Goal: Task Accomplishment & Management: Use online tool/utility

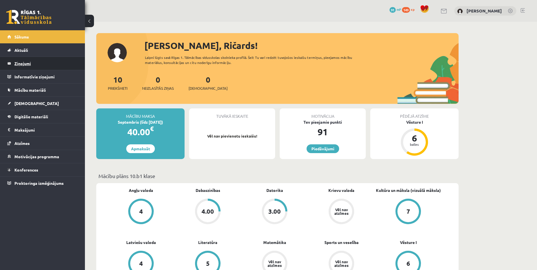
click at [29, 69] on legend "Ziņojumi 0" at bounding box center [45, 63] width 63 height 13
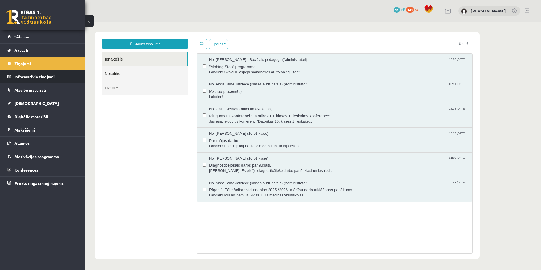
click at [30, 78] on legend "Informatīvie ziņojumi 0" at bounding box center [45, 76] width 63 height 13
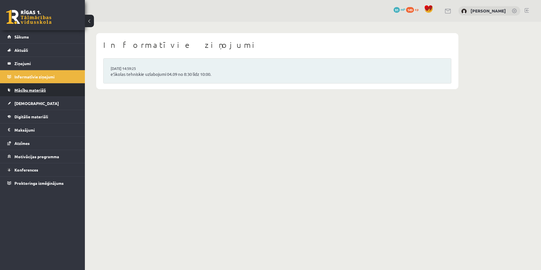
click at [28, 88] on span "Mācību materiāli" at bounding box center [29, 89] width 31 height 5
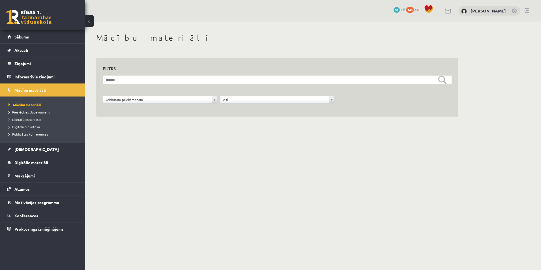
click at [22, 115] on li "Pieslēgties Uzdevumiem" at bounding box center [43, 111] width 71 height 7
click at [23, 113] on span "Pieslēgties Uzdevumiem" at bounding box center [30, 112] width 45 height 5
click at [24, 116] on li "Literatūras saraksts" at bounding box center [43, 119] width 71 height 7
click at [22, 130] on li "Digitālā bibliotēka" at bounding box center [43, 126] width 71 height 7
click at [24, 126] on span "Digitālā bibliotēka" at bounding box center [26, 127] width 36 height 5
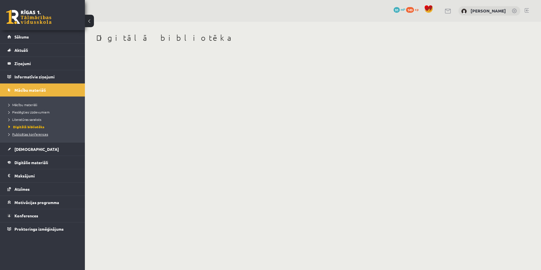
click at [25, 132] on span "Publicētas konferences" at bounding box center [28, 134] width 40 height 5
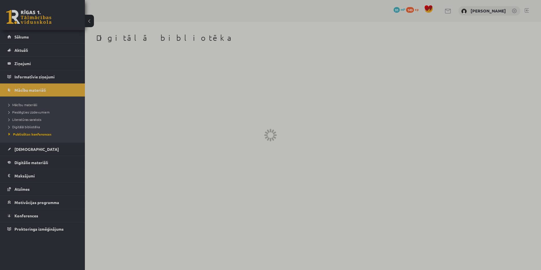
click at [28, 148] on div at bounding box center [270, 135] width 541 height 270
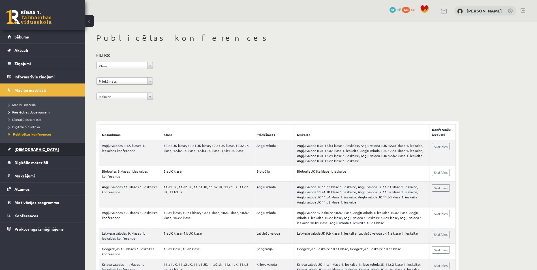
click at [14, 152] on link "[DEMOGRAPHIC_DATA]" at bounding box center [42, 149] width 70 height 13
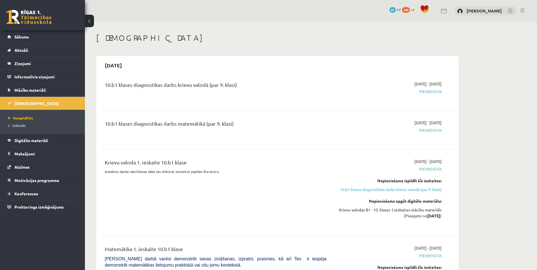
click at [339, 91] on span "Pievienota" at bounding box center [388, 92] width 107 height 6
click at [339, 129] on span "Pievienota" at bounding box center [388, 130] width 107 height 6
click at [339, 191] on link "10.b1 klases diagnostikas darbs krievu valodā (par 9. klasi)" at bounding box center [388, 190] width 107 height 6
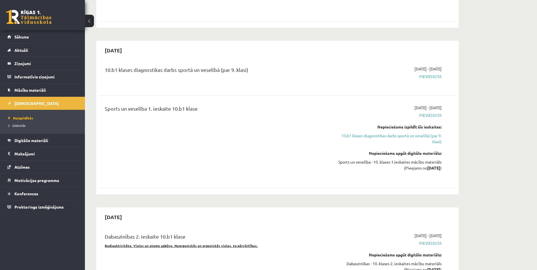
scroll to position [413, 0]
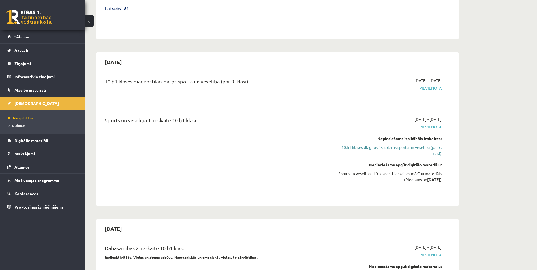
click at [339, 144] on link "10.b1 klases diagnostikas darbs sportā un veselībā (par 9. klasi)" at bounding box center [388, 150] width 107 height 12
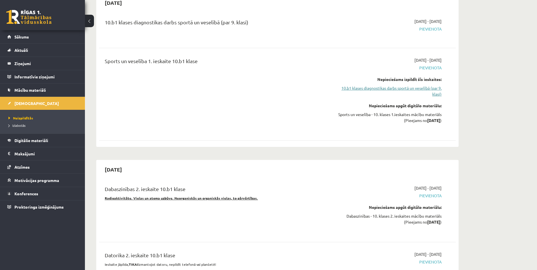
click at [339, 85] on link "10.b1 klases diagnostikas darbs sportā un veselībā (par 9. klasi)" at bounding box center [388, 91] width 107 height 12
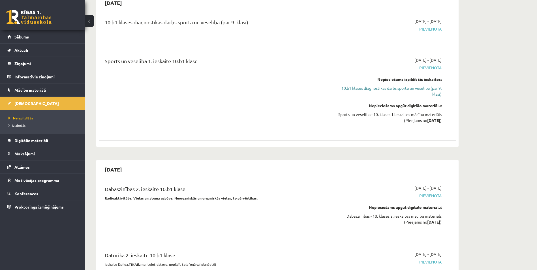
drag, startPoint x: 431, startPoint y: 77, endPoint x: 428, endPoint y: 77, distance: 3.1
click at [339, 85] on link "10.b1 klases diagnostikas darbs sportā un veselībā (par 9. klasi)" at bounding box center [388, 91] width 107 height 12
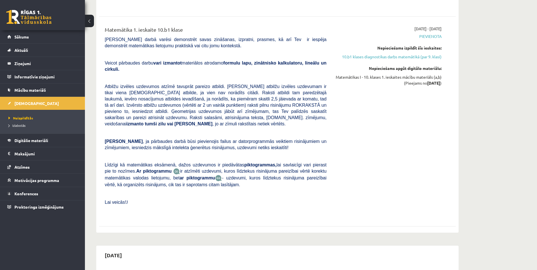
scroll to position [197, 0]
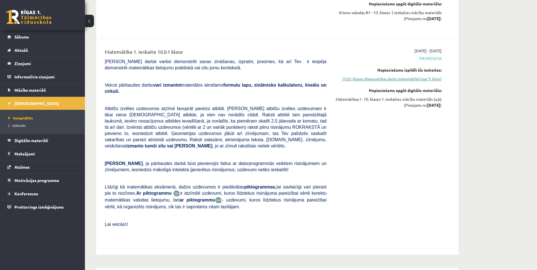
click at [339, 80] on link "10.b1 klases diagnostikas darbs matemātikā (par 9. klasi)" at bounding box center [388, 79] width 107 height 6
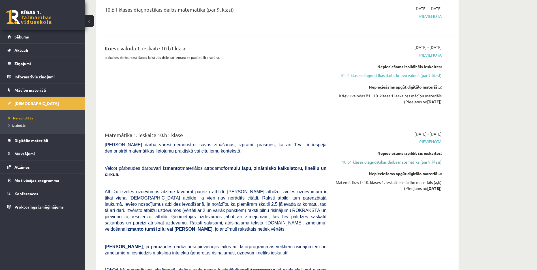
click at [339, 162] on link "10.b1 klases diagnostikas darbs matemātikā (par 9. klasi)" at bounding box center [388, 162] width 107 height 6
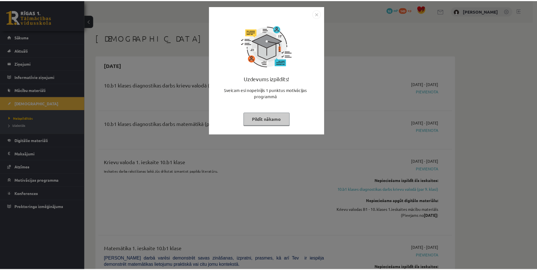
scroll to position [114, 0]
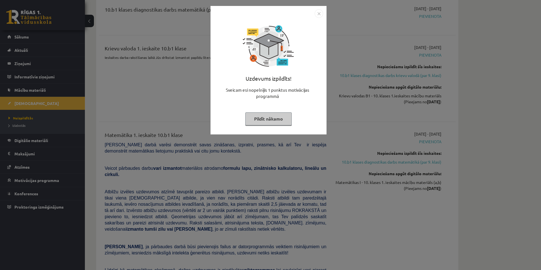
click at [273, 114] on button "Pildīt nākamo" at bounding box center [268, 118] width 46 height 13
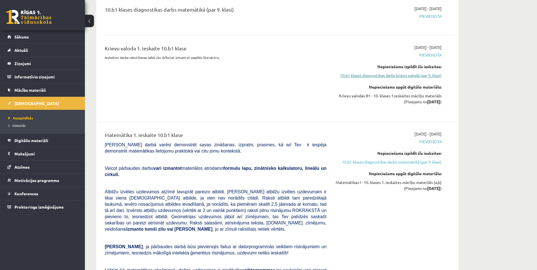
click at [422, 78] on link "10.b1 klases diagnostikas darbs krievu valodā (par 9. klasi)" at bounding box center [388, 75] width 107 height 6
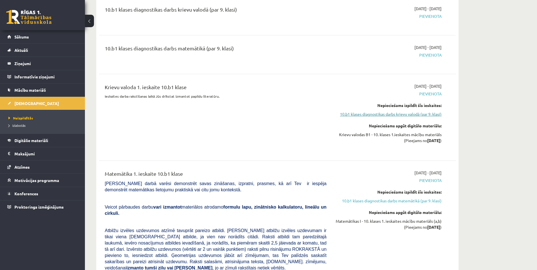
click at [401, 117] on link "10.b1 klases diagnostikas darbs krievu valodā (par 9. klasi)" at bounding box center [388, 114] width 107 height 6
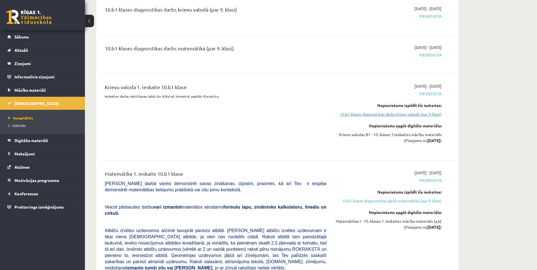
click at [401, 117] on link "10.b1 klases diagnostikas darbs krievu valodā (par 9. klasi)" at bounding box center [388, 114] width 107 height 6
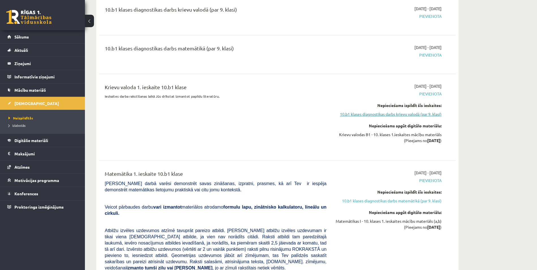
click at [401, 117] on link "10.b1 klases diagnostikas darbs krievu valodā (par 9. klasi)" at bounding box center [388, 114] width 107 height 6
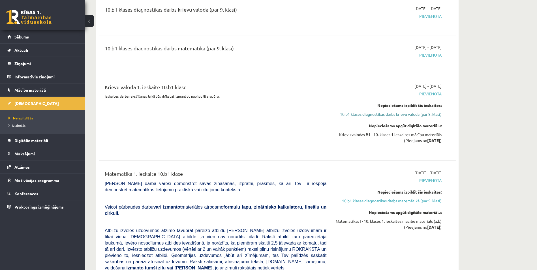
click at [401, 117] on link "10.b1 klases diagnostikas darbs krievu valodā (par 9. klasi)" at bounding box center [388, 114] width 107 height 6
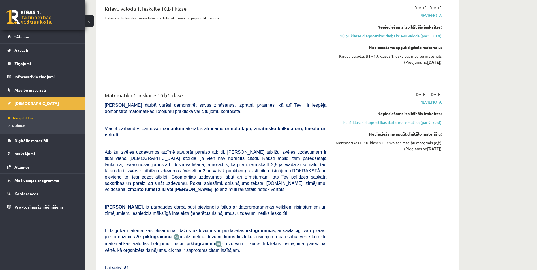
scroll to position [0, 0]
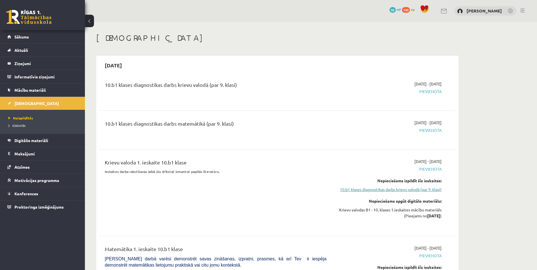
click at [416, 190] on link "10.b1 klases diagnostikas darbs krievu valodā (par 9. klasi)" at bounding box center [388, 190] width 107 height 6
click at [427, 187] on link "10.b1 klases diagnostikas darbs krievu valodā (par 9. klasi)" at bounding box center [388, 190] width 107 height 6
click at [418, 191] on link "10.b1 klases diagnostikas darbs krievu valodā (par 9. klasi)" at bounding box center [388, 190] width 107 height 6
click at [403, 192] on link "10.b1 klases diagnostikas darbs krievu valodā (par 9. klasi)" at bounding box center [388, 190] width 107 height 6
click at [394, 192] on link "10.b1 klases diagnostikas darbs krievu valodā (par 9. klasi)" at bounding box center [388, 190] width 107 height 6
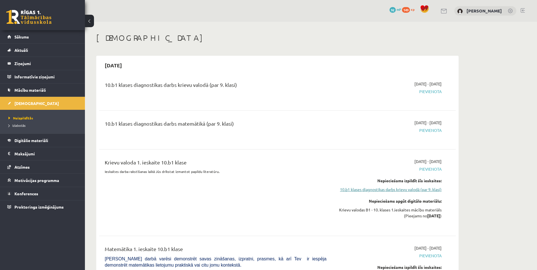
scroll to position [75, 0]
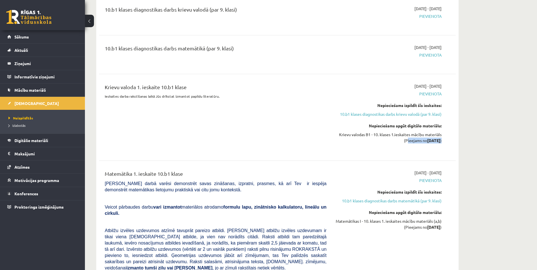
drag, startPoint x: 397, startPoint y: 141, endPoint x: 443, endPoint y: 142, distance: 45.6
click at [443, 142] on div "[DATE] - [DATE] [GEOGRAPHIC_DATA] Nepieciešams izpildīt šīs ieskaites: 10.b1 kl…" at bounding box center [388, 117] width 115 height 68
click at [28, 140] on span "Digitālie materiāli" at bounding box center [31, 140] width 34 height 5
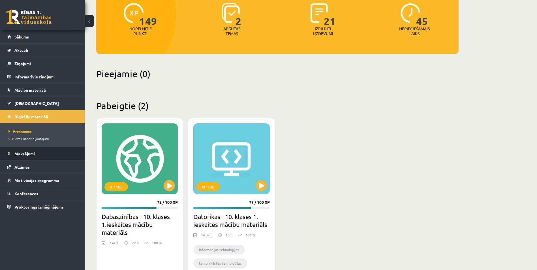
click at [25, 152] on legend "Maksājumi 0" at bounding box center [45, 153] width 63 height 13
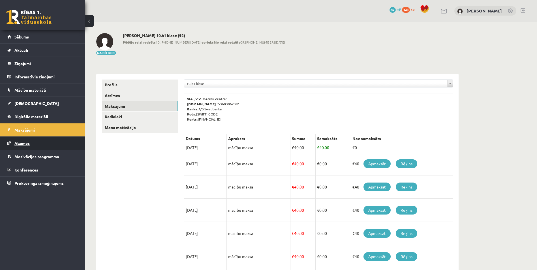
click at [22, 144] on span "Atzīmes" at bounding box center [21, 143] width 15 height 5
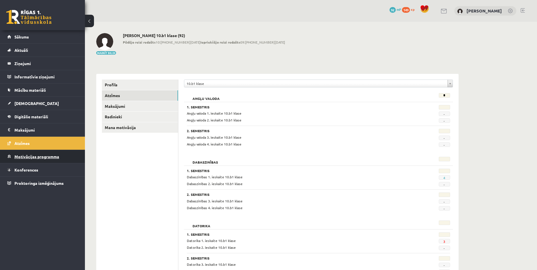
click at [20, 154] on link "Motivācijas programma" at bounding box center [42, 156] width 70 height 13
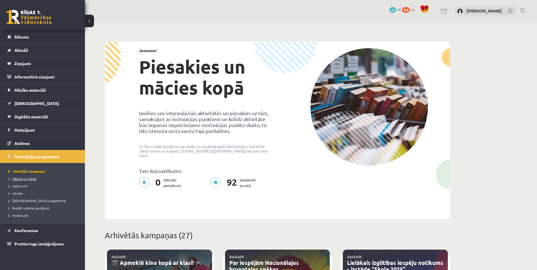
click at [16, 177] on span "Mācies un ziedo" at bounding box center [22, 178] width 28 height 5
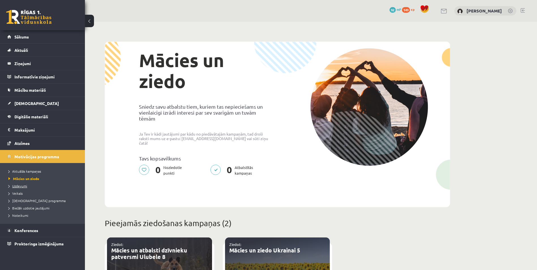
click at [16, 183] on link "Uzdevumi" at bounding box center [43, 185] width 71 height 5
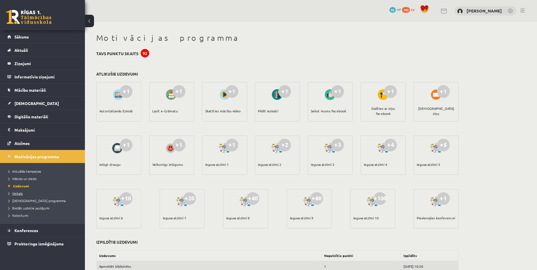
click at [17, 192] on span "Veikals" at bounding box center [15, 193] width 14 height 5
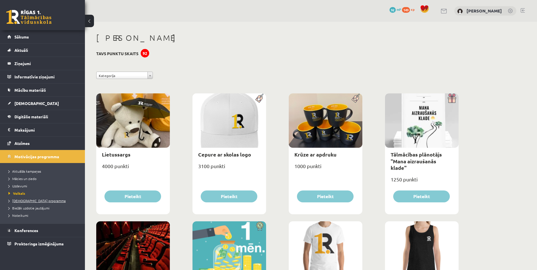
click at [17, 200] on span "[DEMOGRAPHIC_DATA] programma" at bounding box center [36, 200] width 57 height 5
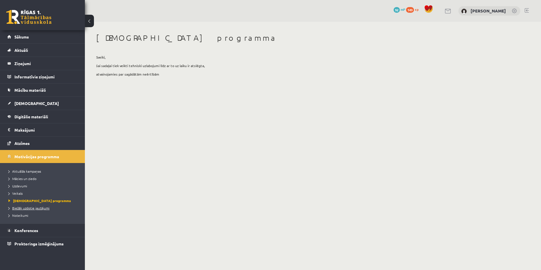
click at [17, 208] on span "Biežāk uzdotie jautājumi" at bounding box center [28, 208] width 41 height 5
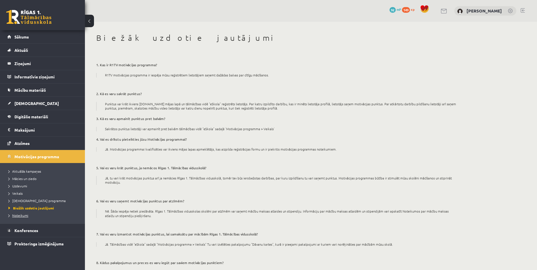
click at [16, 217] on span "Noteikumi" at bounding box center [18, 215] width 20 height 5
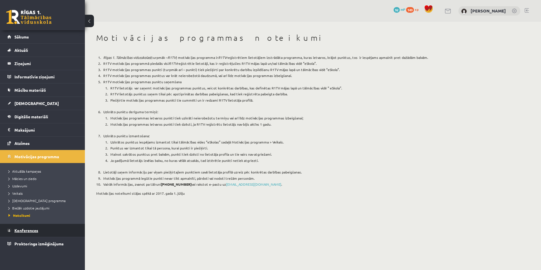
click at [17, 230] on span "Konferences" at bounding box center [26, 230] width 24 height 5
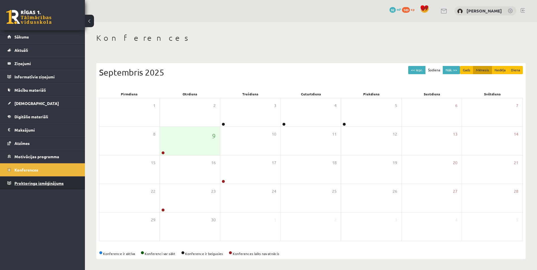
click at [54, 185] on span "Proktoringa izmēģinājums" at bounding box center [38, 183] width 49 height 5
